Goal: Task Accomplishment & Management: Manage account settings

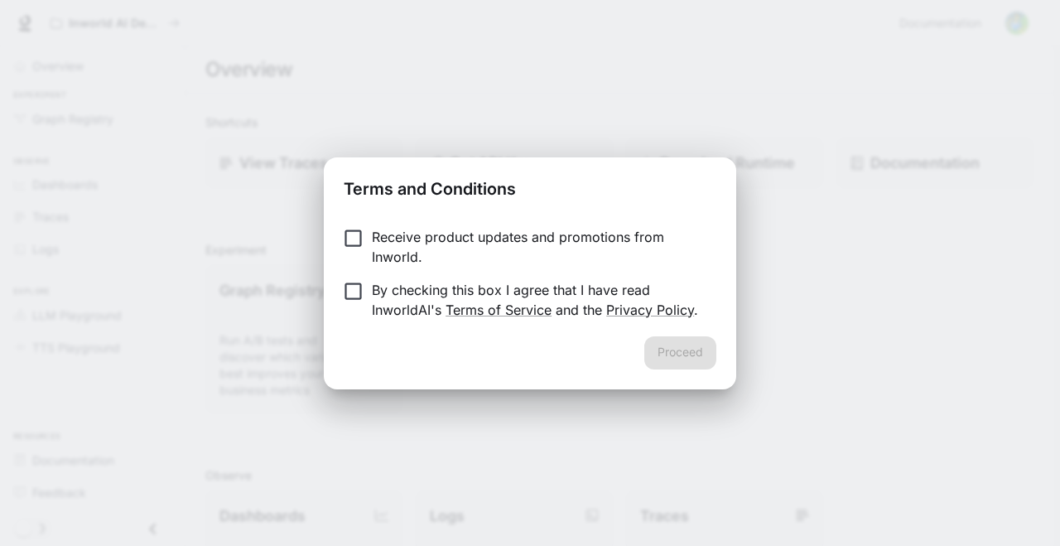
click at [528, 241] on p "Receive product updates and promotions from Inworld." at bounding box center [537, 247] width 331 height 40
click at [558, 296] on p "By checking this box I agree that I have read InworldAI's Terms of Service and …" at bounding box center [537, 300] width 331 height 40
click at [667, 330] on div "Receive product updates and promotions from Inworld. By checking this box I agr…" at bounding box center [530, 275] width 412 height 123
click at [668, 340] on button "Proceed" at bounding box center [680, 352] width 72 height 33
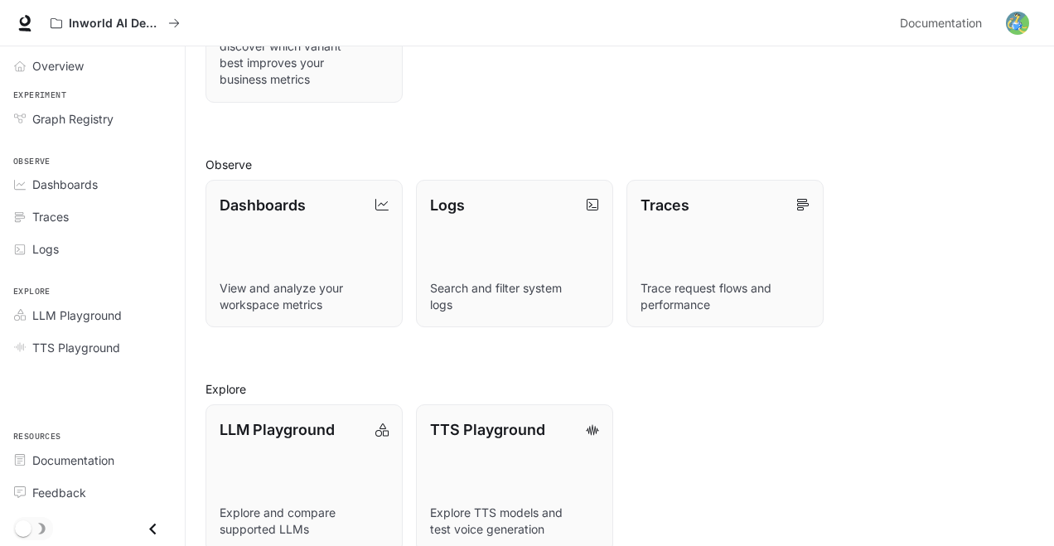
scroll to position [337, 0]
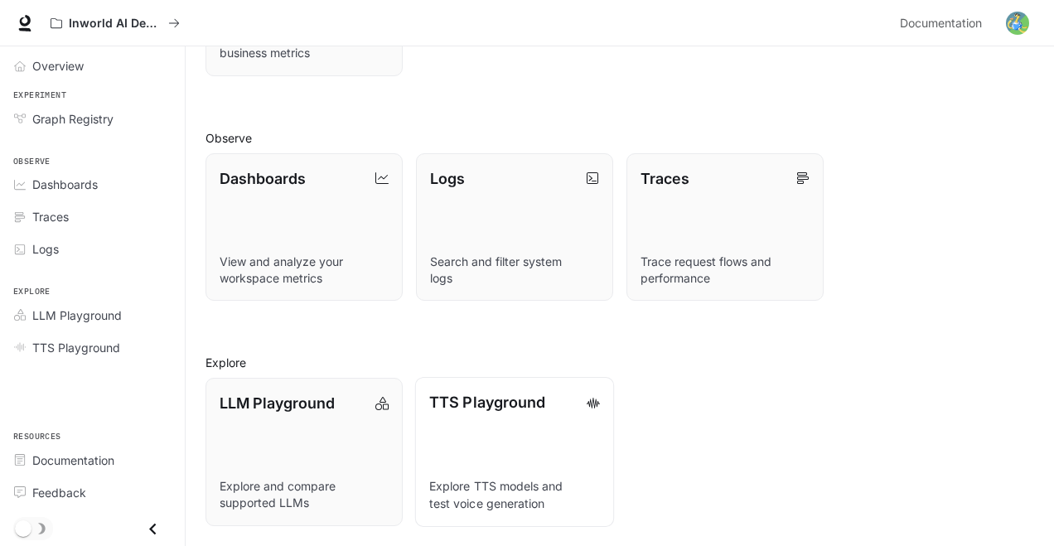
click at [447, 420] on link "TTS Playground Explore TTS models and test voice generation" at bounding box center [514, 451] width 199 height 149
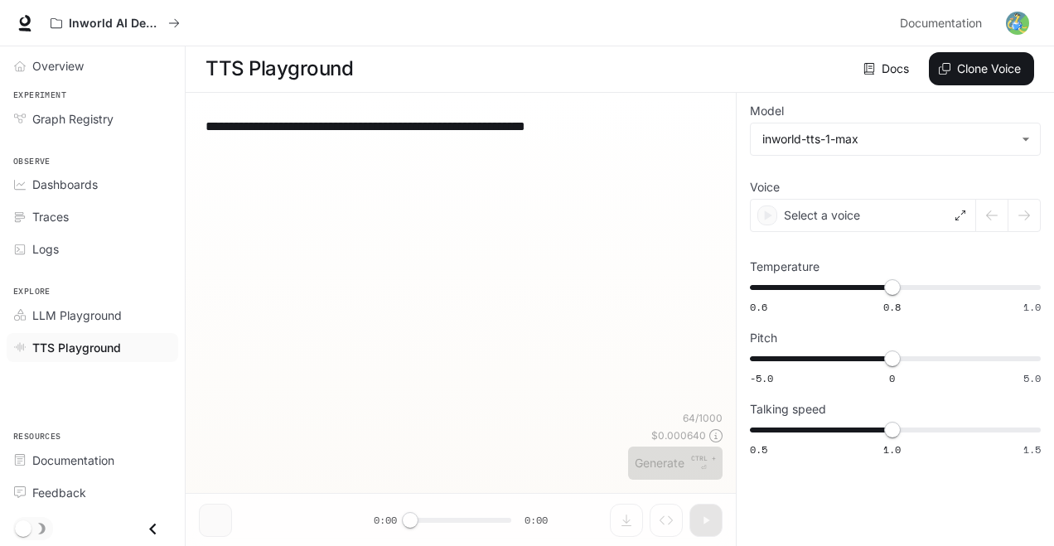
scroll to position [1, 0]
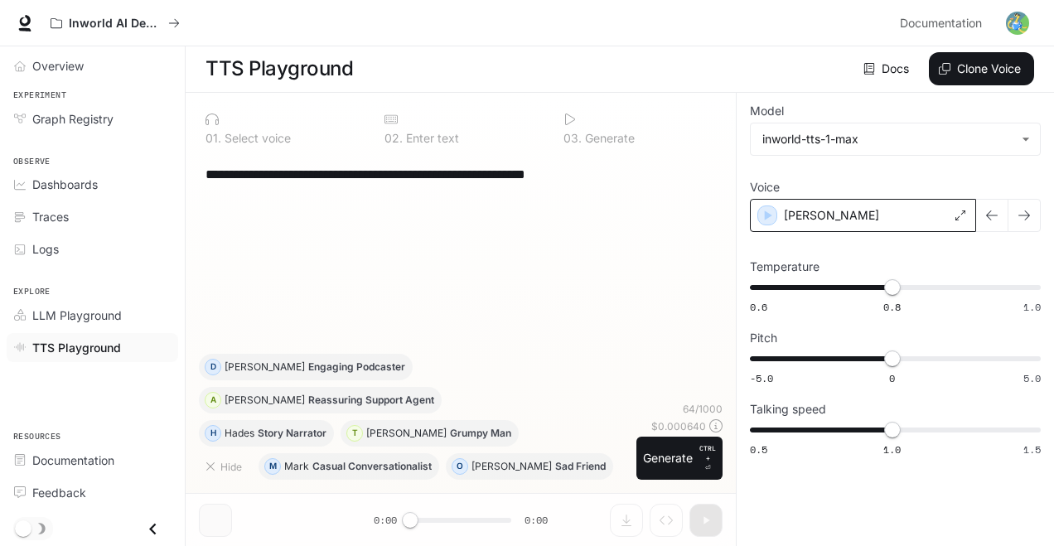
click at [892, 222] on div "[PERSON_NAME]" at bounding box center [863, 215] width 226 height 33
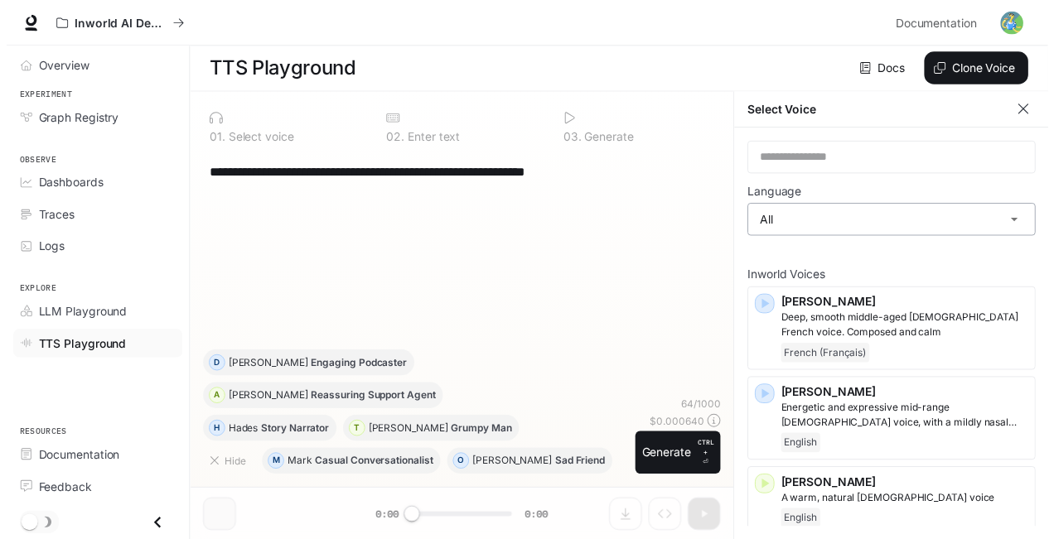
scroll to position [7, 0]
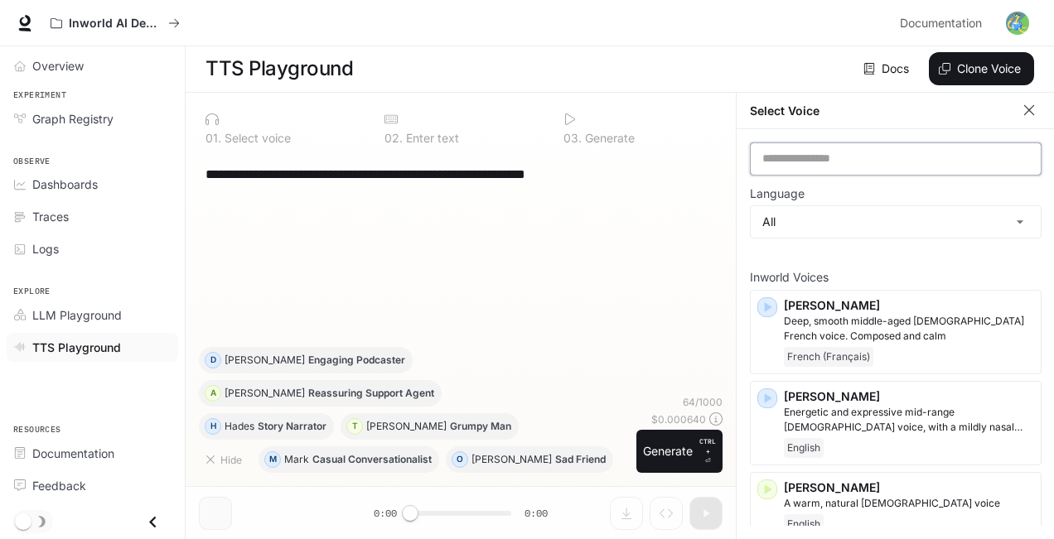
click at [853, 151] on input "text" at bounding box center [895, 159] width 290 height 17
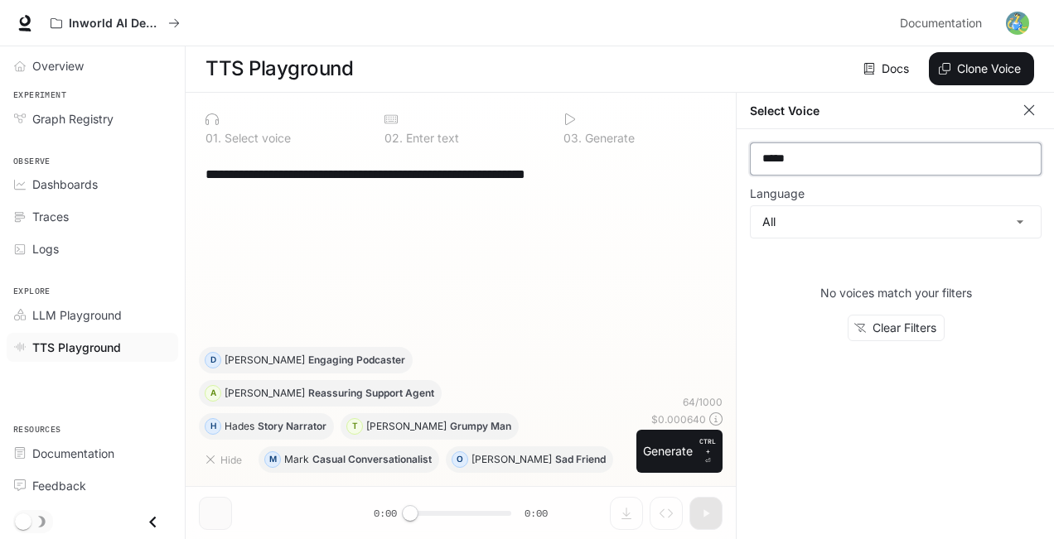
type input "*****"
click at [1008, 23] on img "button" at bounding box center [1017, 23] width 23 height 23
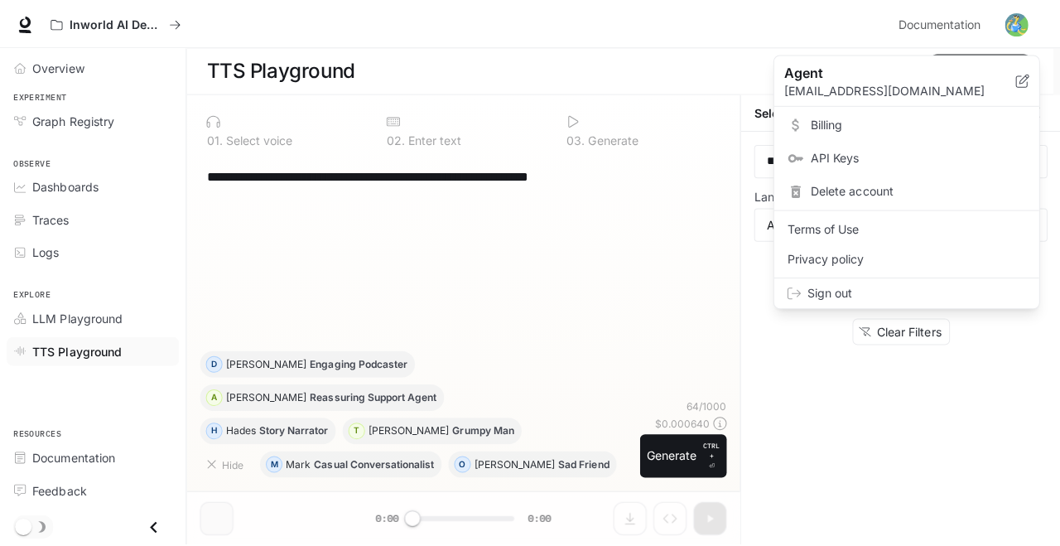
scroll to position [1, 0]
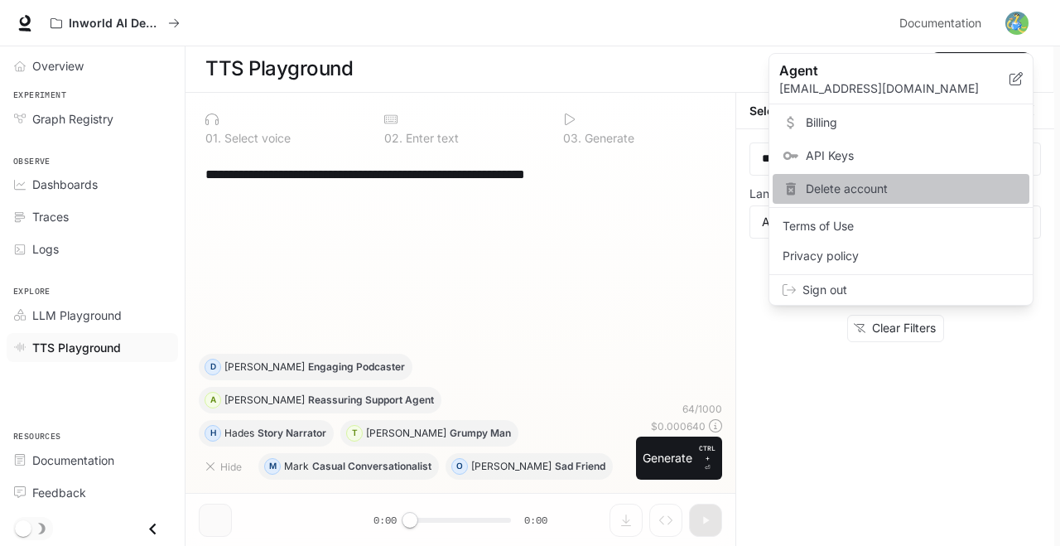
click at [934, 180] on div "Delete account" at bounding box center [901, 189] width 257 height 30
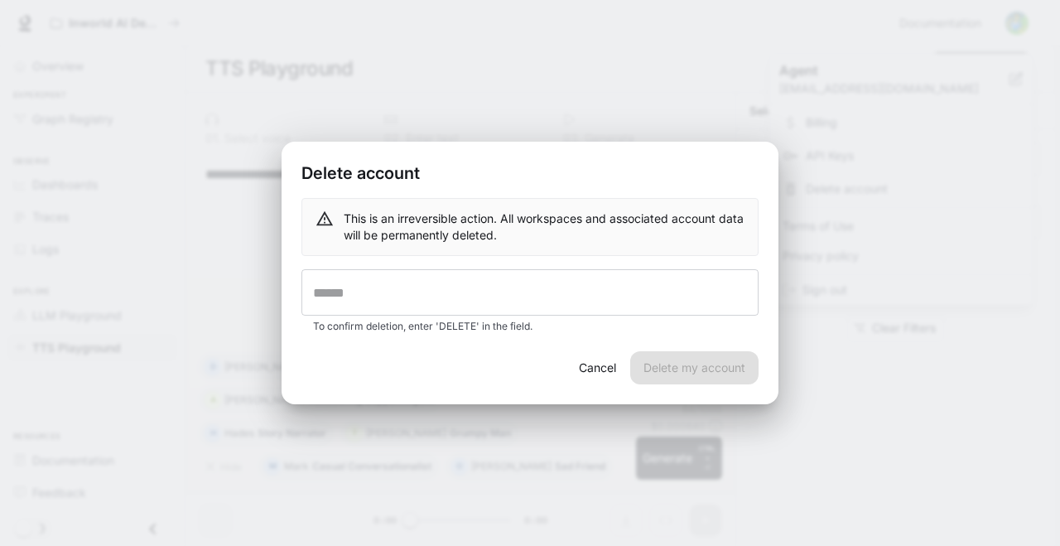
click at [538, 260] on div "This is an irreversible action. All workspaces and associated account data will…" at bounding box center [529, 266] width 457 height 137
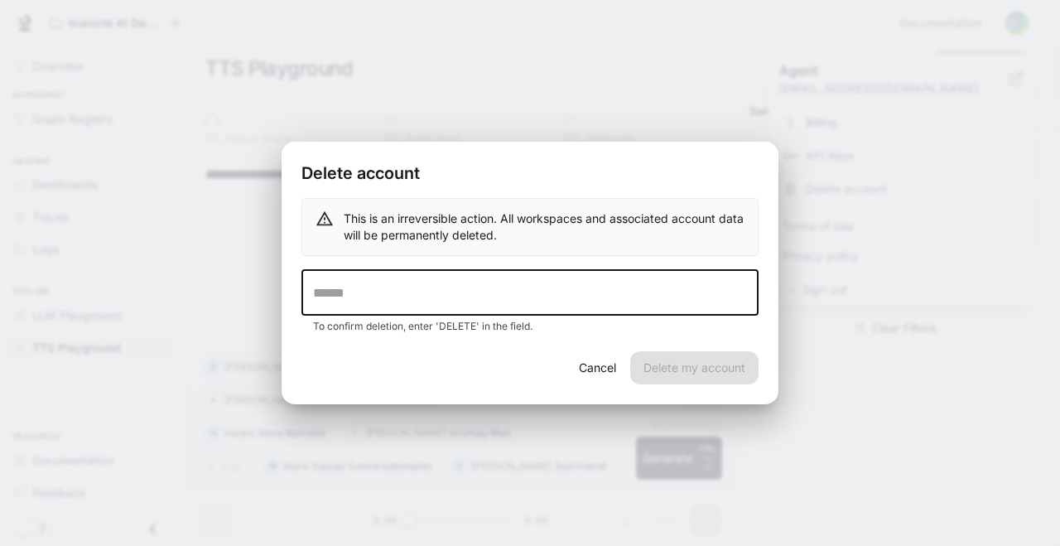
click at [558, 284] on input "text" at bounding box center [529, 292] width 457 height 46
type input "*"
type input "******"
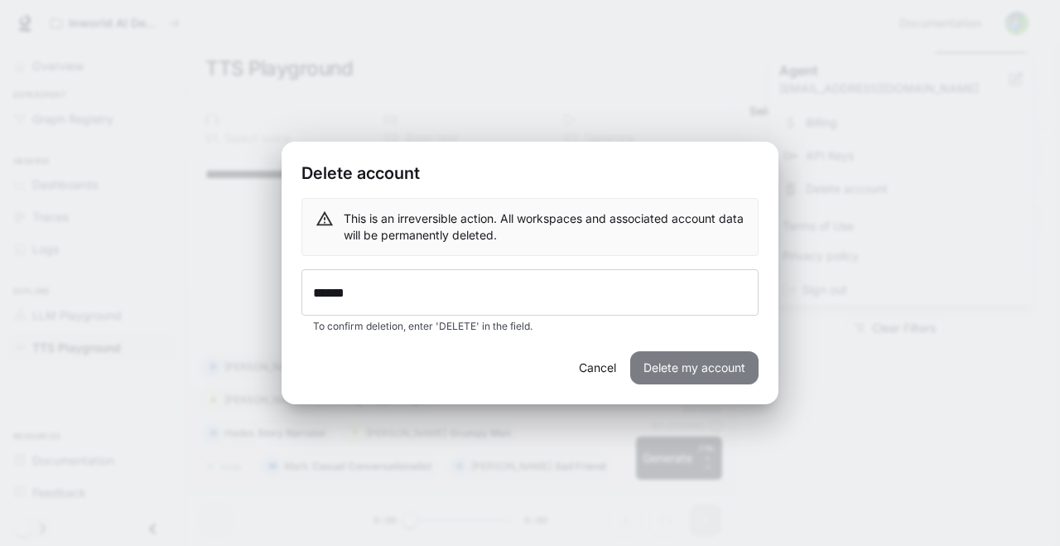
click at [711, 361] on button "Delete my account" at bounding box center [694, 367] width 128 height 33
